Goal: Task Accomplishment & Management: Use online tool/utility

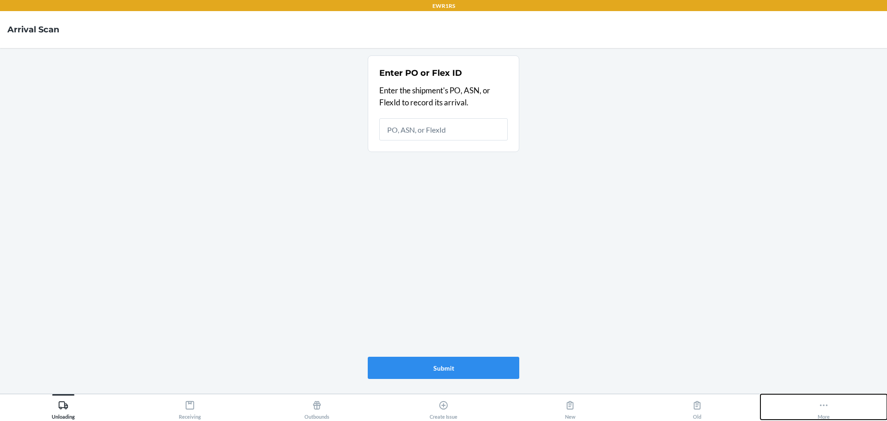
click at [829, 405] on div "More" at bounding box center [823, 407] width 12 height 23
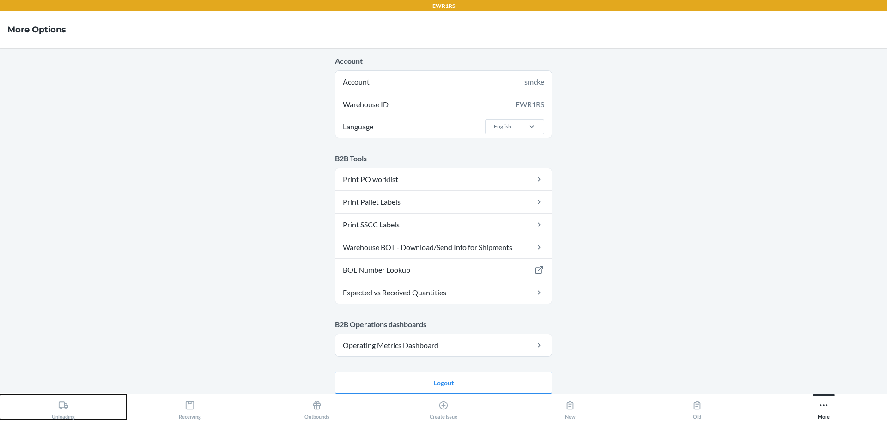
click at [64, 403] on icon at bounding box center [63, 405] width 9 height 8
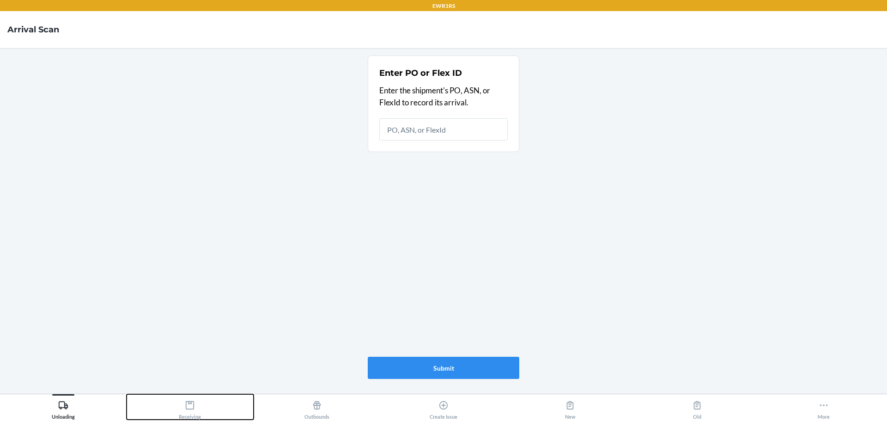
click at [187, 414] on div "Receiving" at bounding box center [190, 407] width 22 height 23
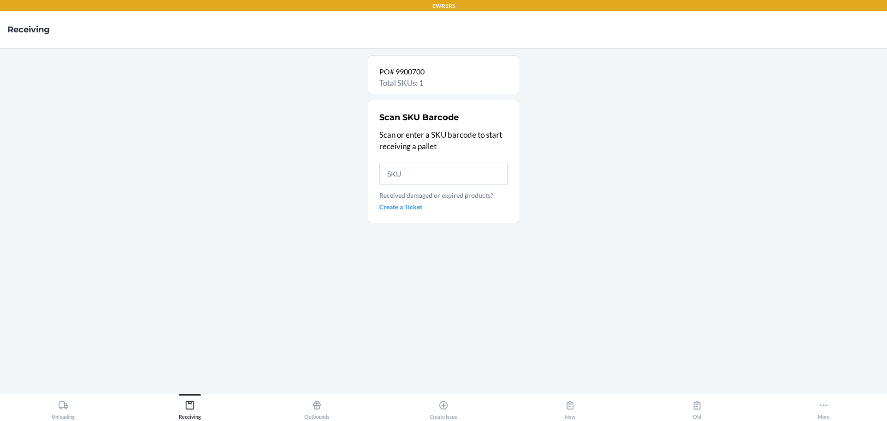
click at [423, 175] on input "text" at bounding box center [443, 174] width 128 height 22
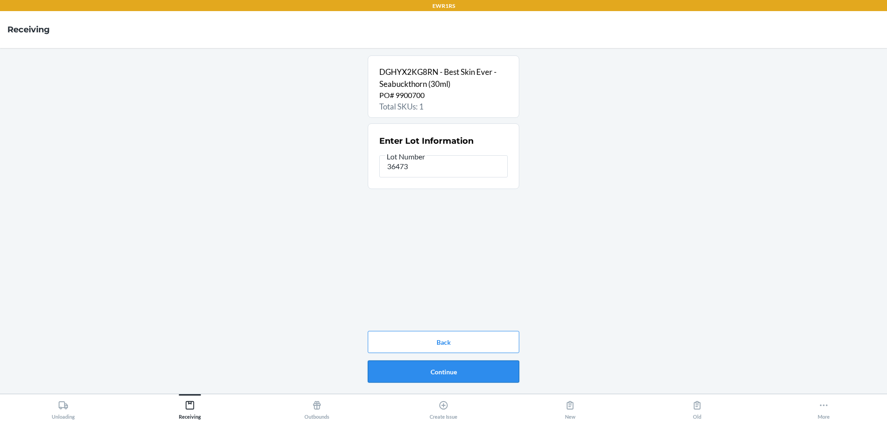
type input "36473"
click at [414, 367] on button "Continue" at bounding box center [443, 371] width 151 height 22
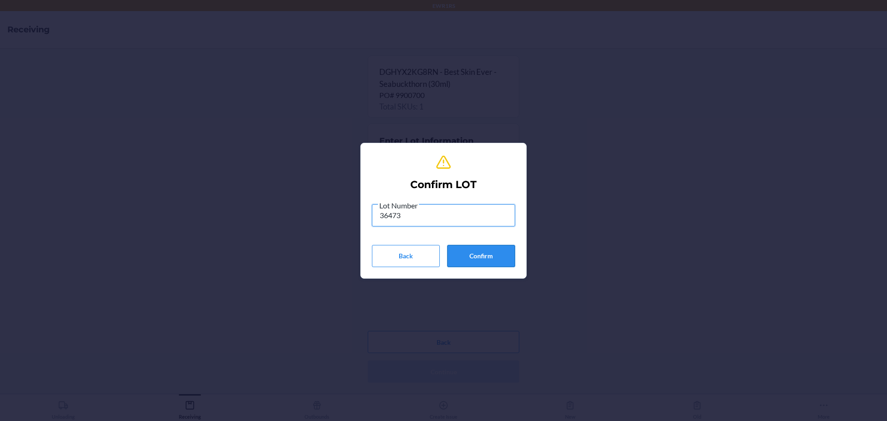
type input "36473"
click at [478, 264] on button "Confirm" at bounding box center [481, 256] width 68 height 22
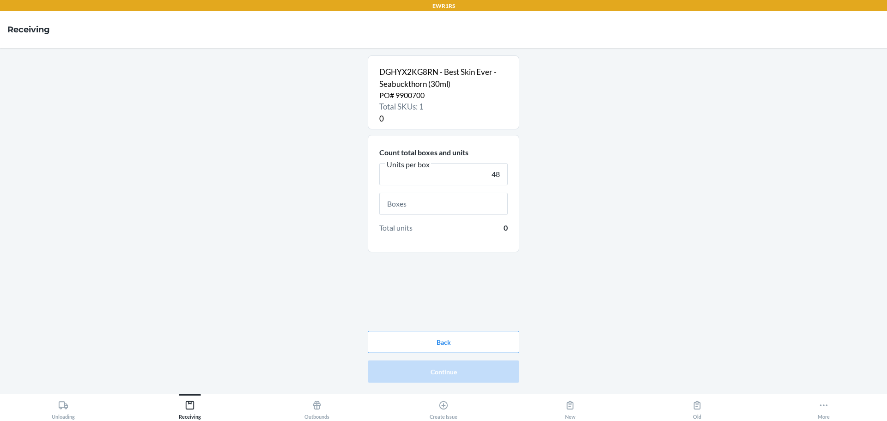
type input "48"
click at [465, 199] on input "text" at bounding box center [443, 204] width 128 height 22
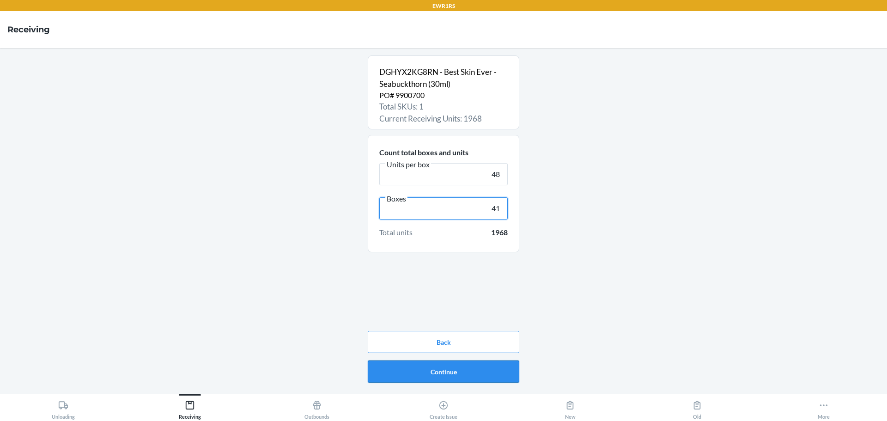
type input "41"
click at [388, 376] on button "Continue" at bounding box center [443, 371] width 151 height 22
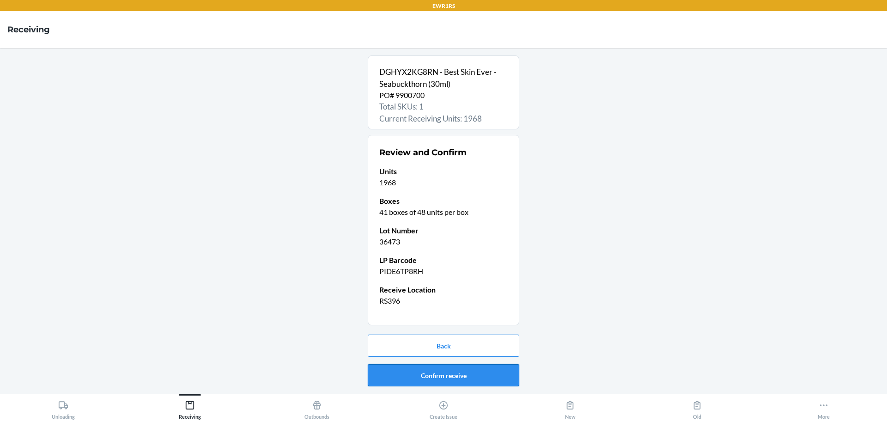
click at [459, 383] on button "Confirm receive" at bounding box center [443, 375] width 151 height 22
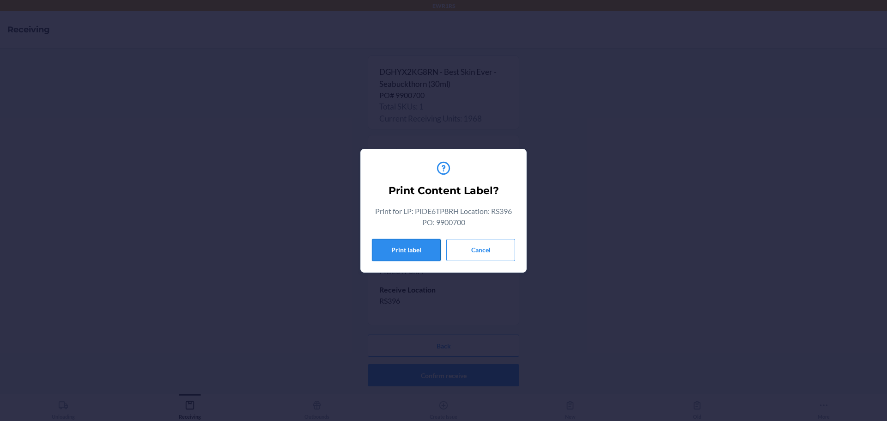
click at [433, 246] on button "Print label" at bounding box center [406, 250] width 69 height 22
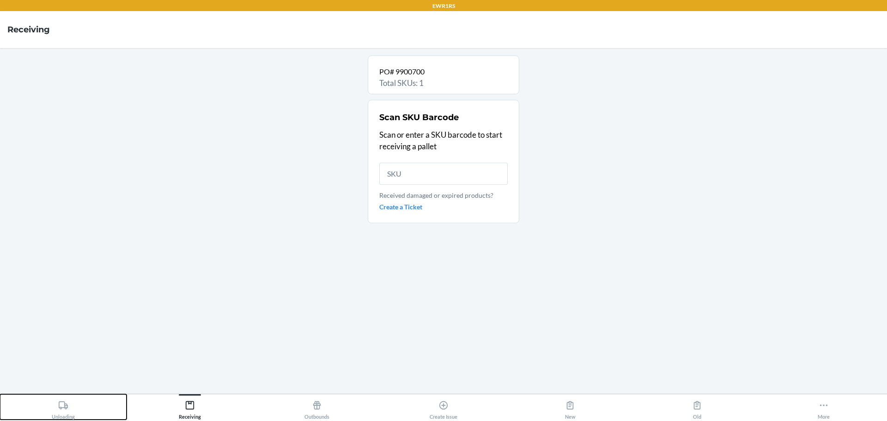
click at [56, 411] on div "Unloading" at bounding box center [63, 407] width 23 height 23
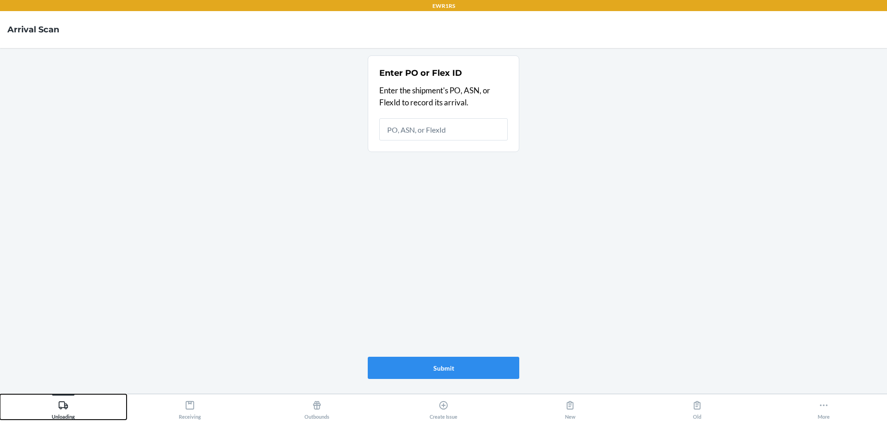
click at [65, 408] on icon at bounding box center [63, 405] width 9 height 8
click at [0, 394] on button "Unloading" at bounding box center [63, 406] width 127 height 25
type input "9857286"
click at [411, 373] on button "Submit" at bounding box center [443, 368] width 151 height 22
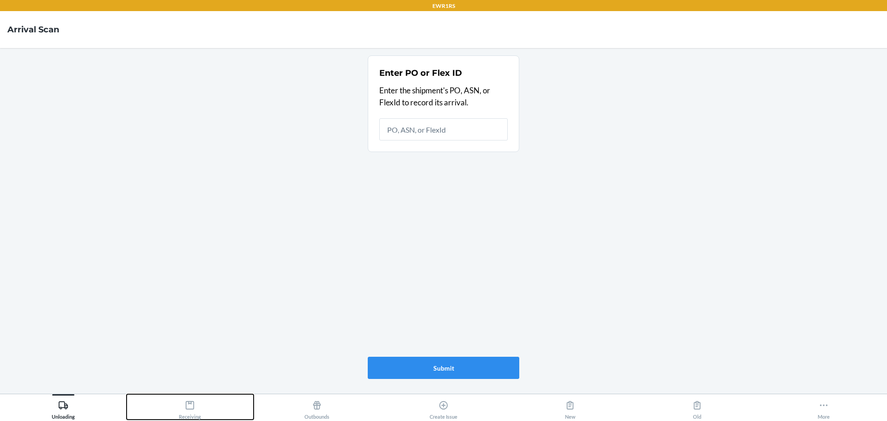
click at [187, 404] on icon at bounding box center [190, 405] width 10 height 10
